Goal: Information Seeking & Learning: Learn about a topic

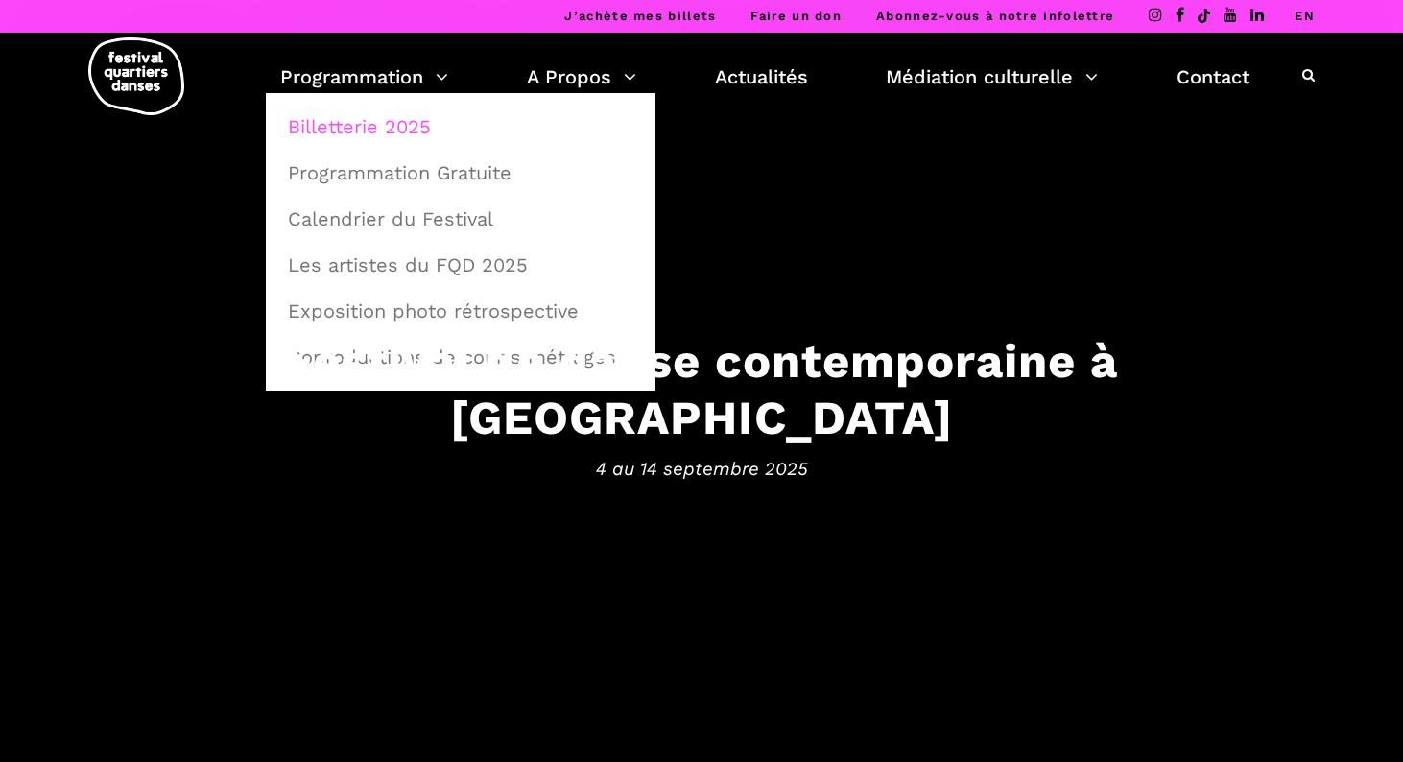
click at [360, 126] on link "Billetterie 2025" at bounding box center [460, 127] width 369 height 44
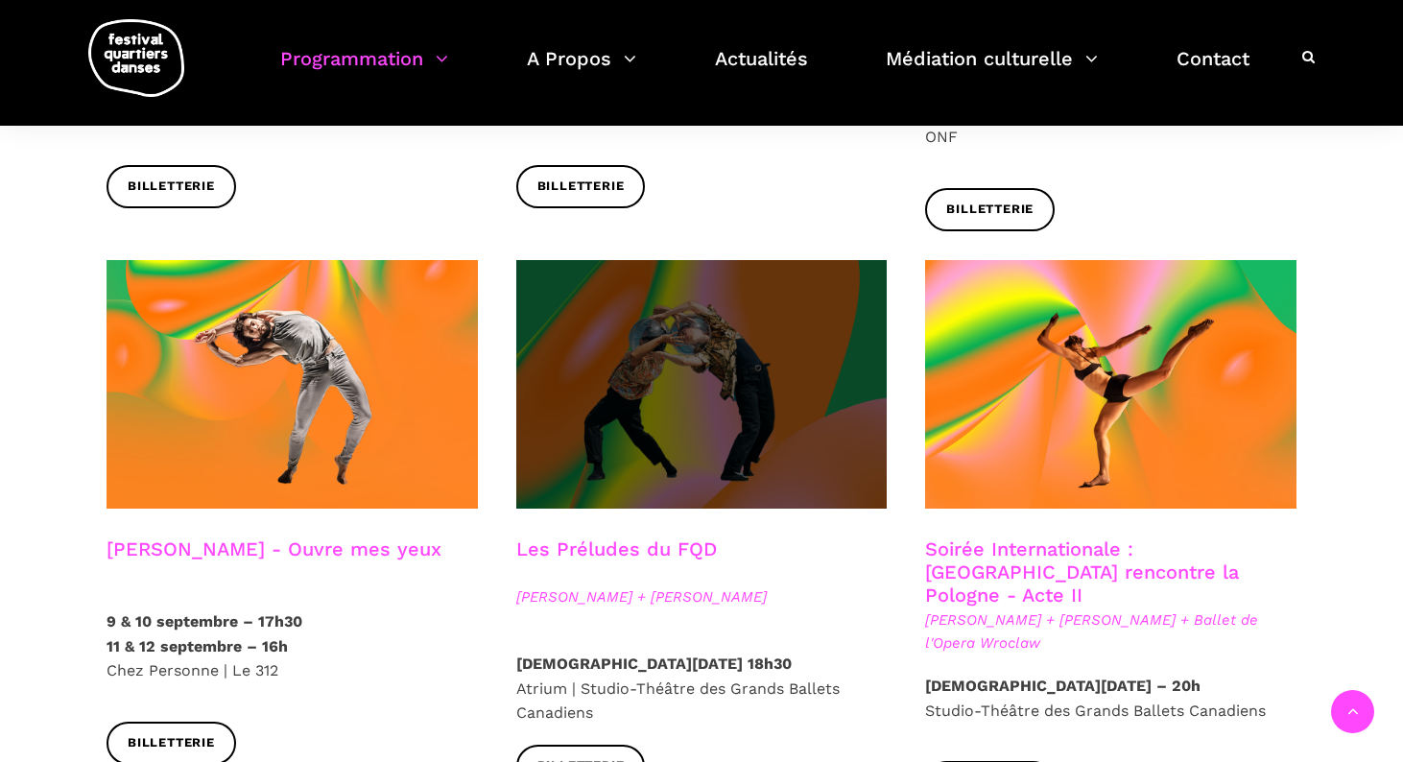
scroll to position [1455, 0]
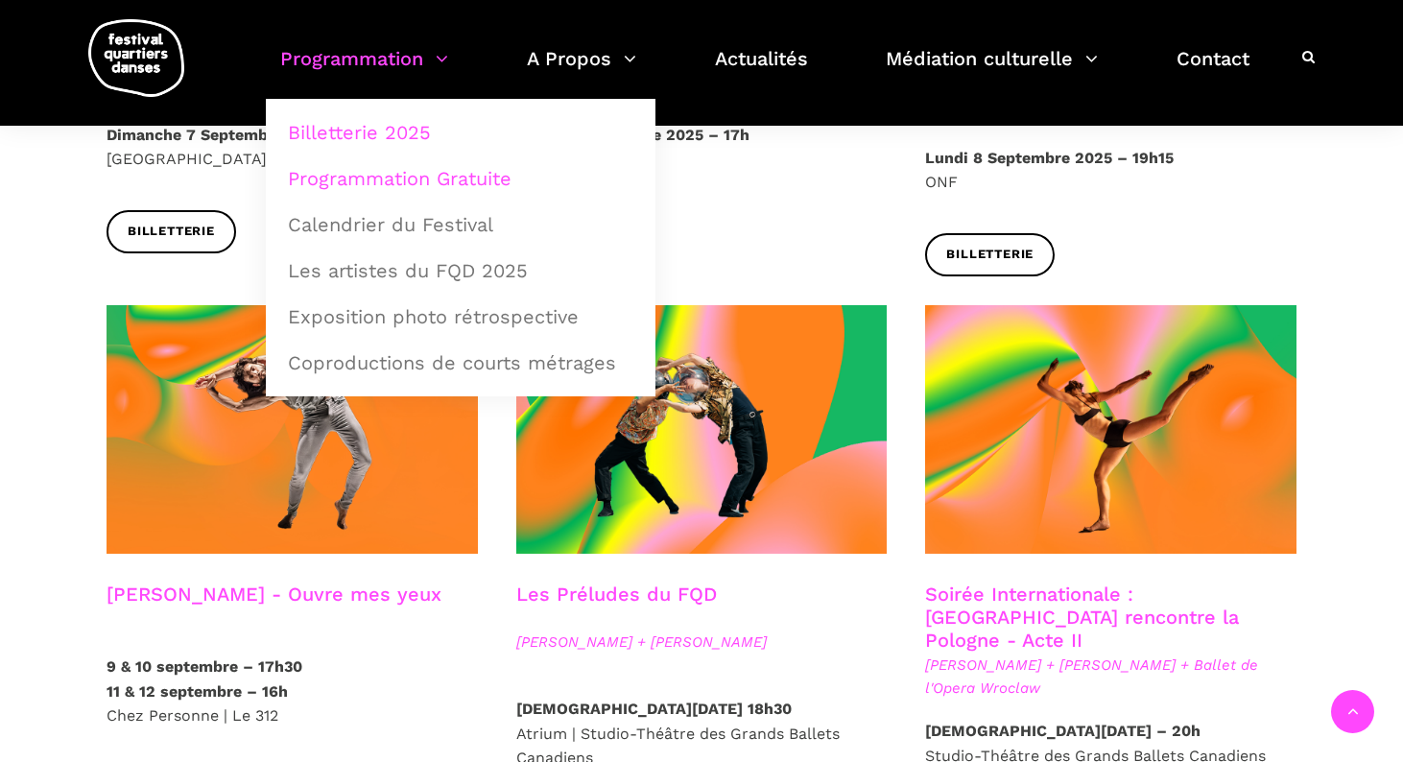
click at [425, 178] on link "Programmation Gratuite" at bounding box center [460, 178] width 369 height 44
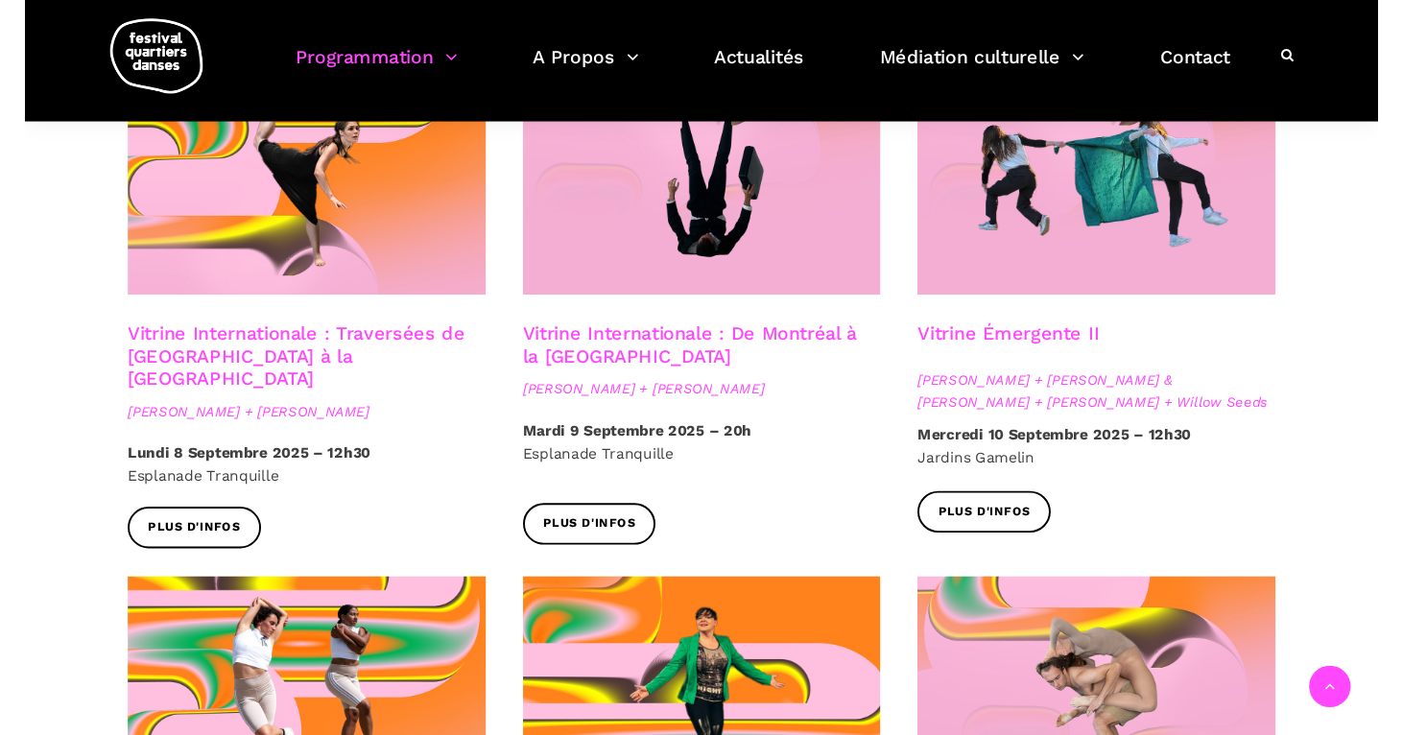
scroll to position [1686, 0]
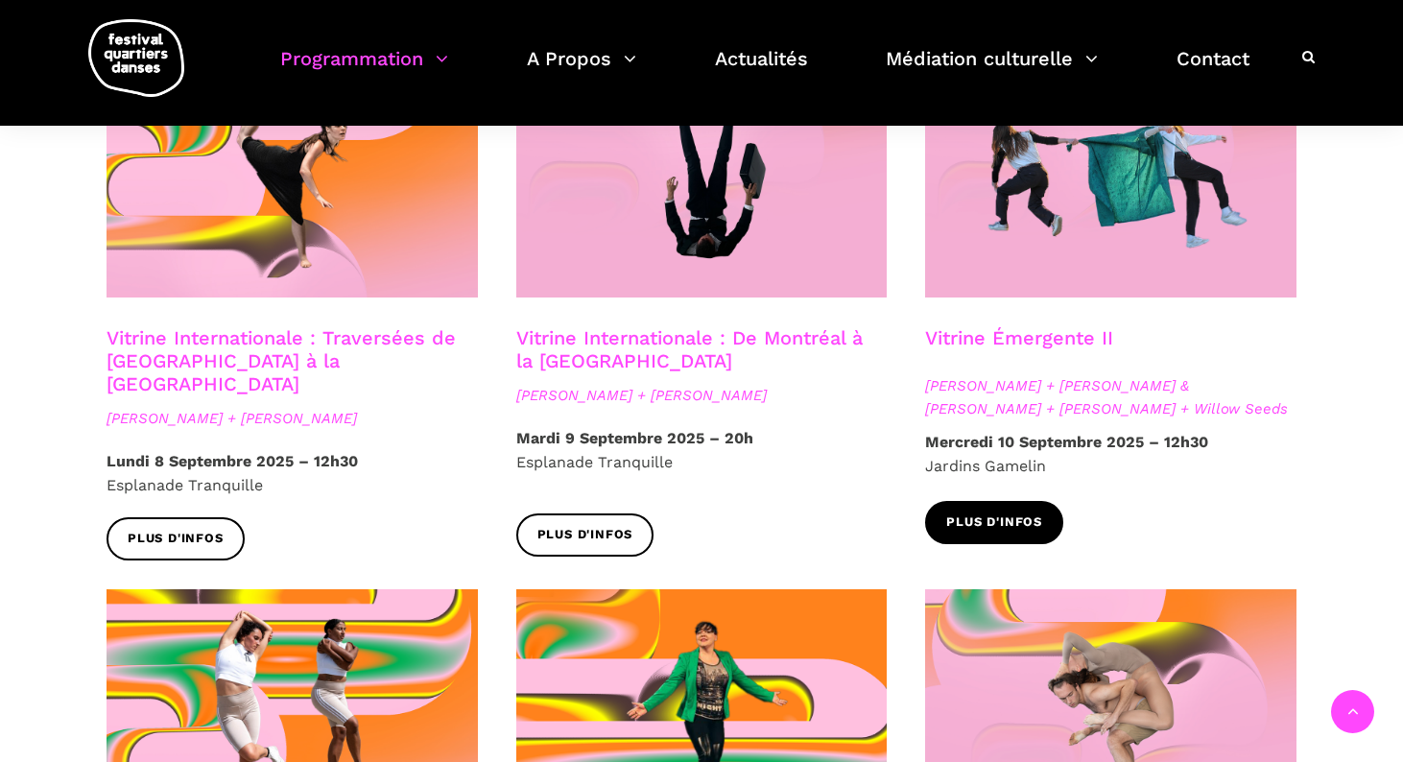
click at [1014, 513] on span "Plus d'infos" at bounding box center [995, 523] width 96 height 20
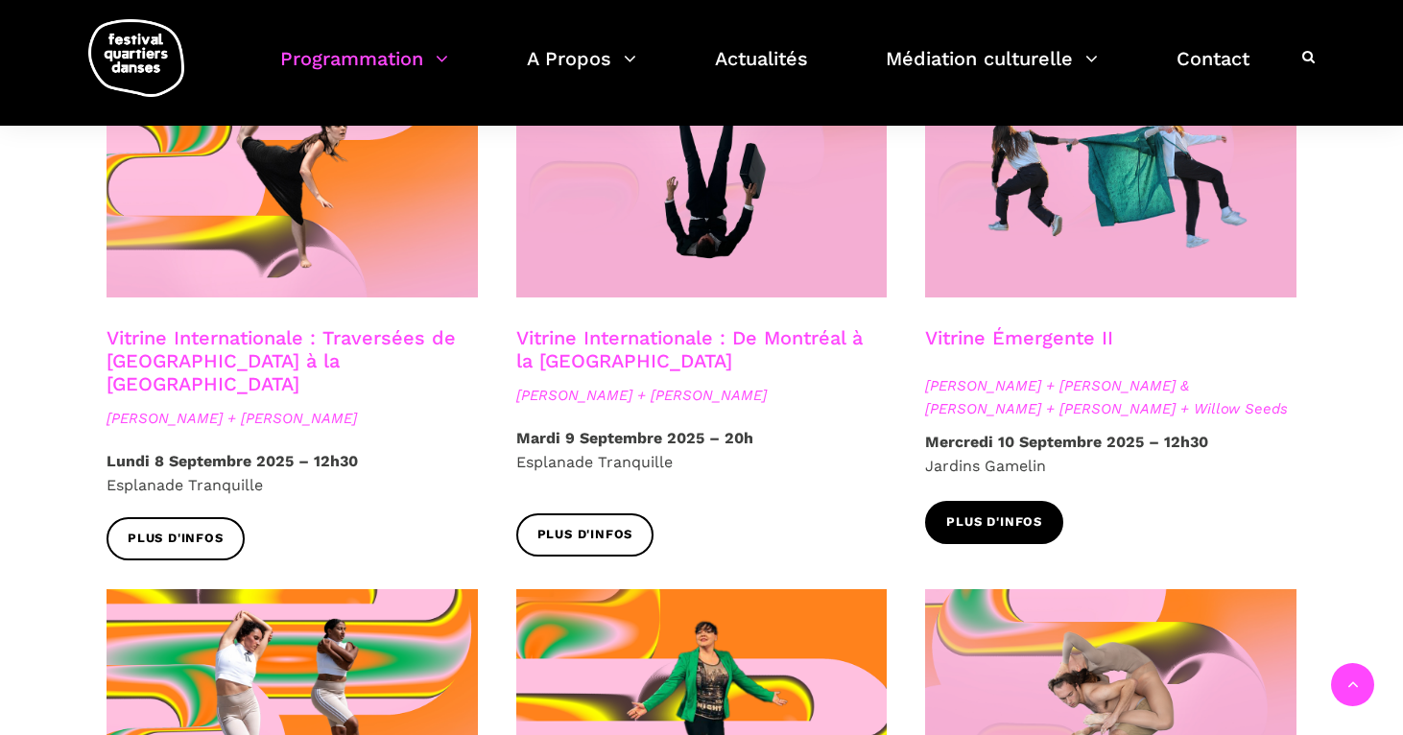
click at [1037, 504] on link "Plus d'infos" at bounding box center [994, 522] width 138 height 43
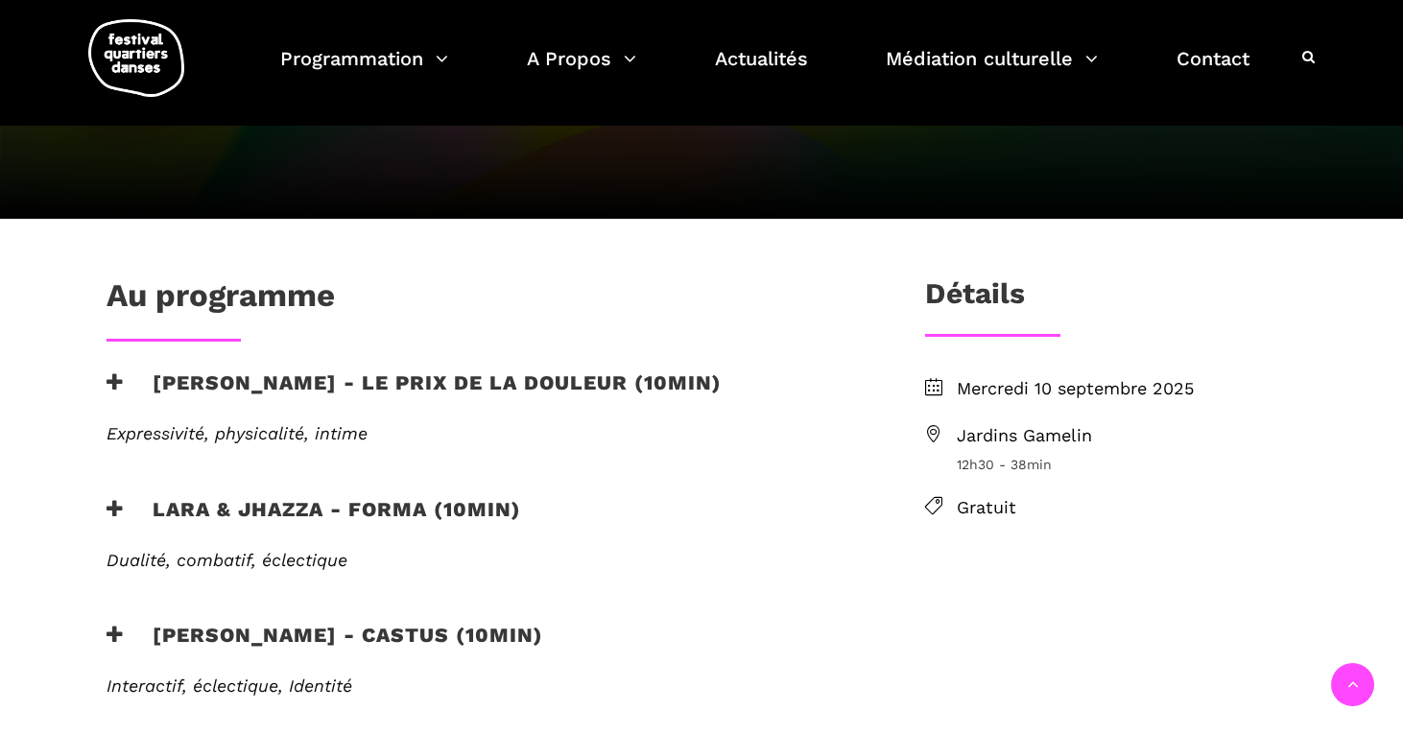
scroll to position [418, 0]
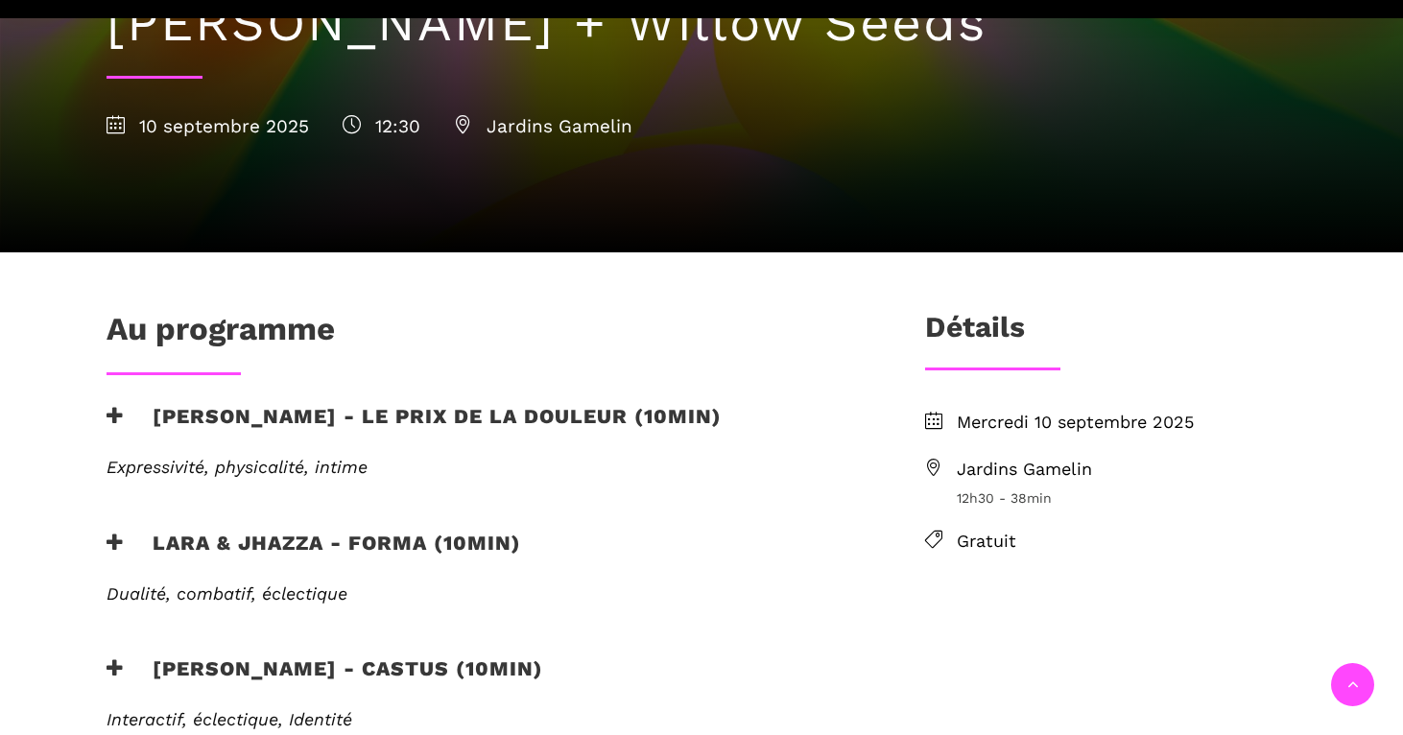
scroll to position [403, 0]
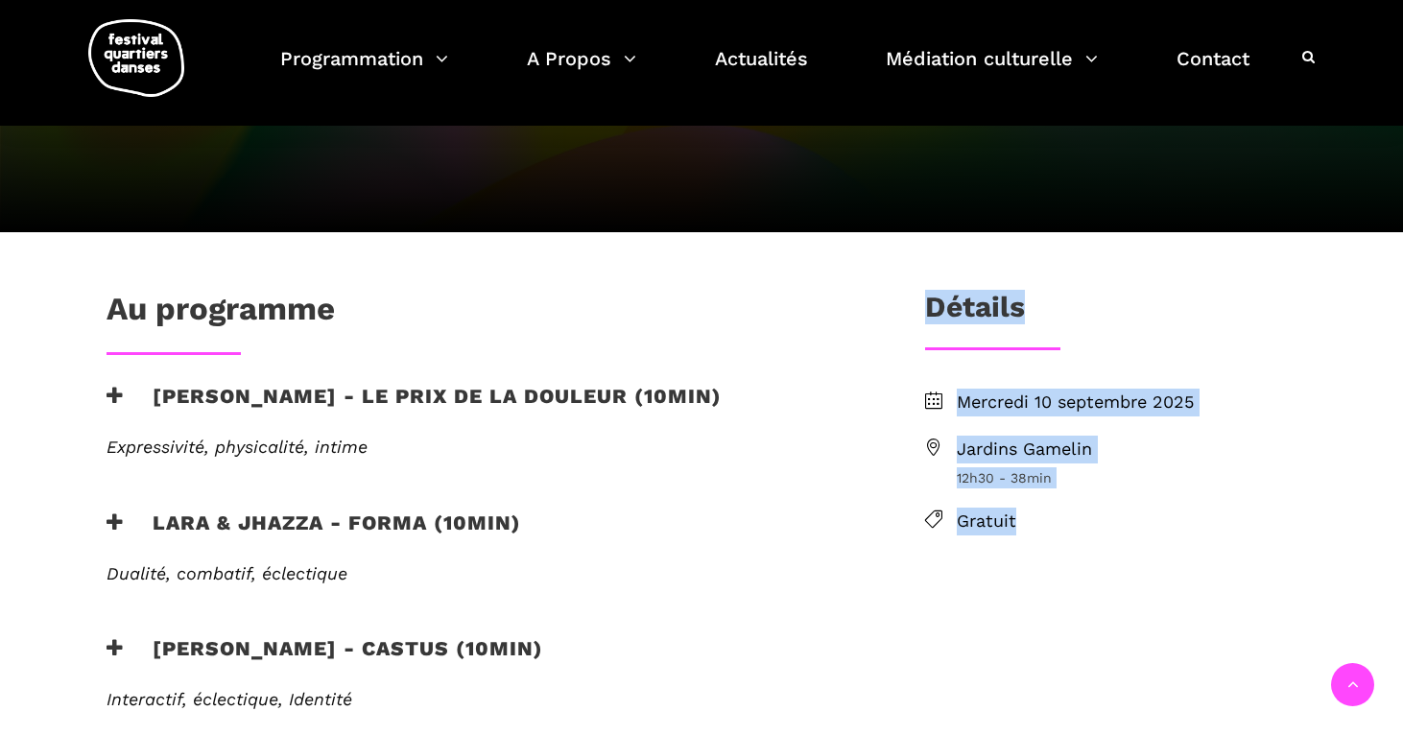
drag, startPoint x: 909, startPoint y: 235, endPoint x: 906, endPoint y: 477, distance: 241.9
click at [906, 477] on div "Détails [DATE] Jardins [PERSON_NAME] 12h30 - 38min Gratuit" at bounding box center [1111, 439] width 410 height 299
copy div "Détails [DATE] Jardins [PERSON_NAME] 12h30 - 38min Gratuit"
